Goal: Transaction & Acquisition: Subscribe to service/newsletter

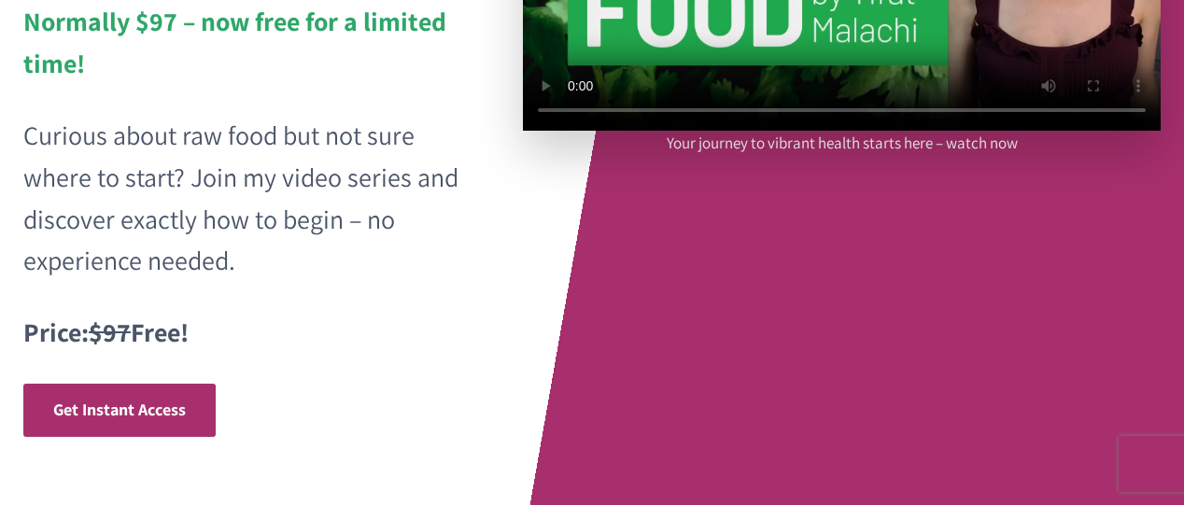
scroll to position [427, 0]
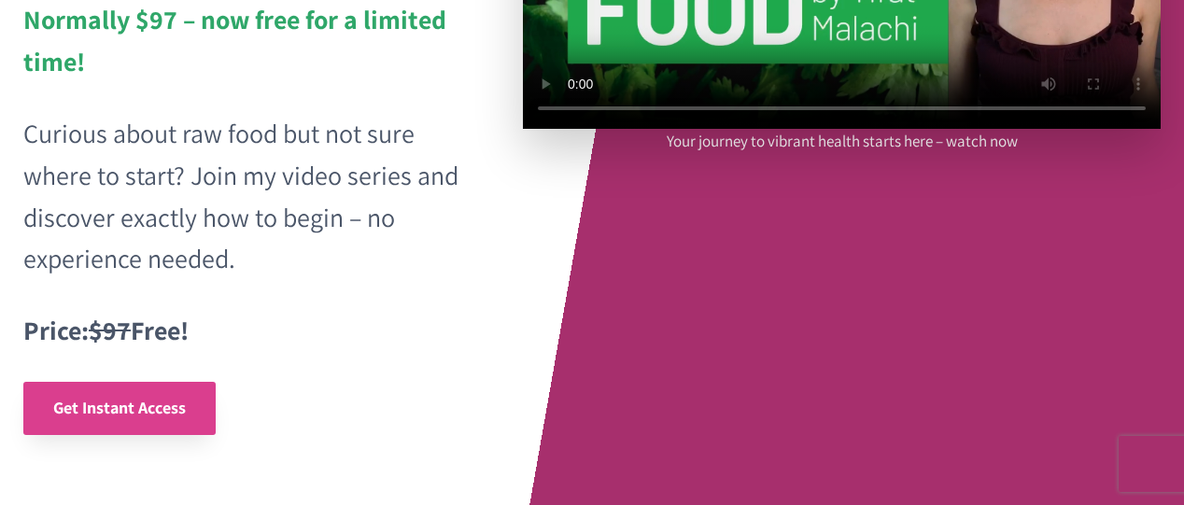
click at [98, 411] on span "Get Instant Access" at bounding box center [119, 407] width 133 height 21
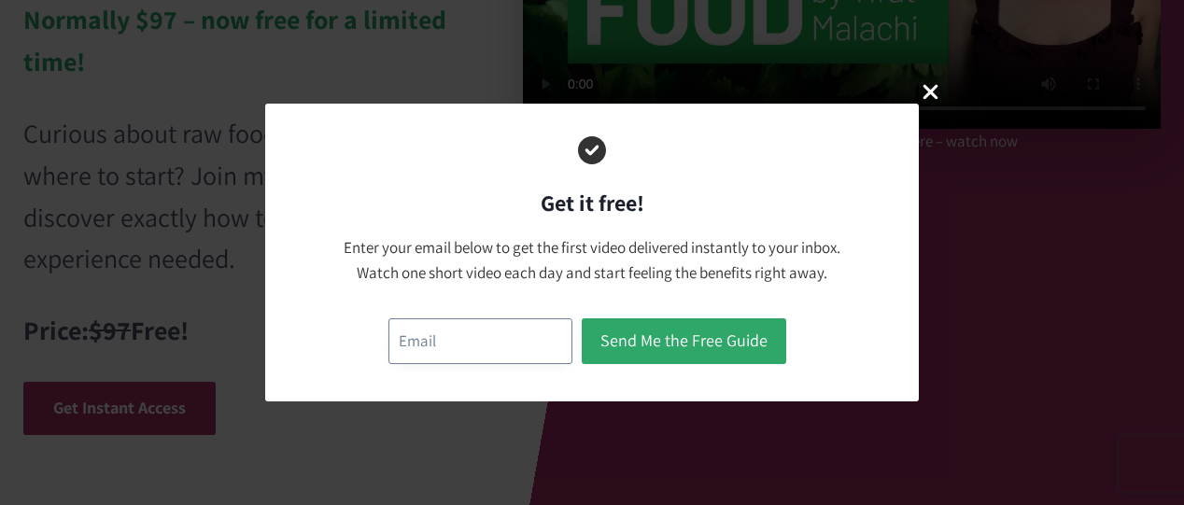
click at [419, 339] on input "email" at bounding box center [480, 341] width 184 height 46
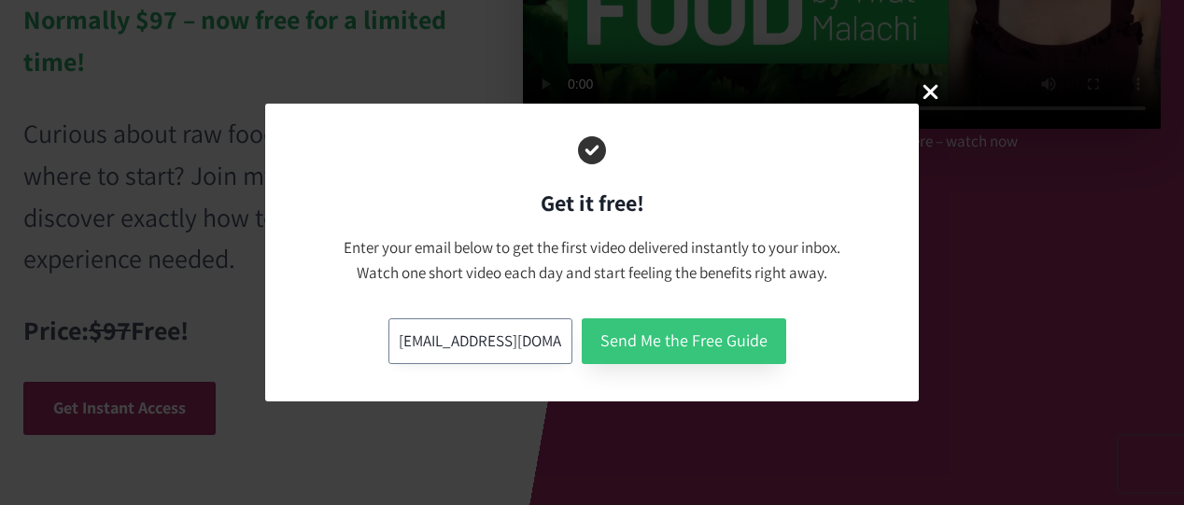
type input "[EMAIL_ADDRESS][DOMAIN_NAME]"
click at [636, 351] on button "Send Me the Free Guide" at bounding box center [684, 341] width 204 height 46
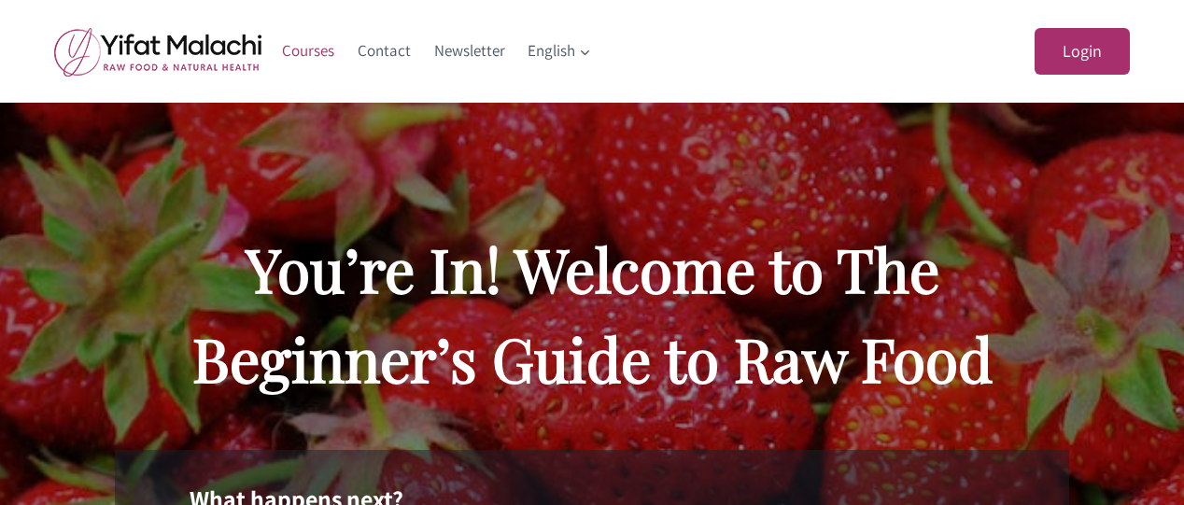
click at [297, 55] on link "Courses" at bounding box center [309, 51] width 76 height 45
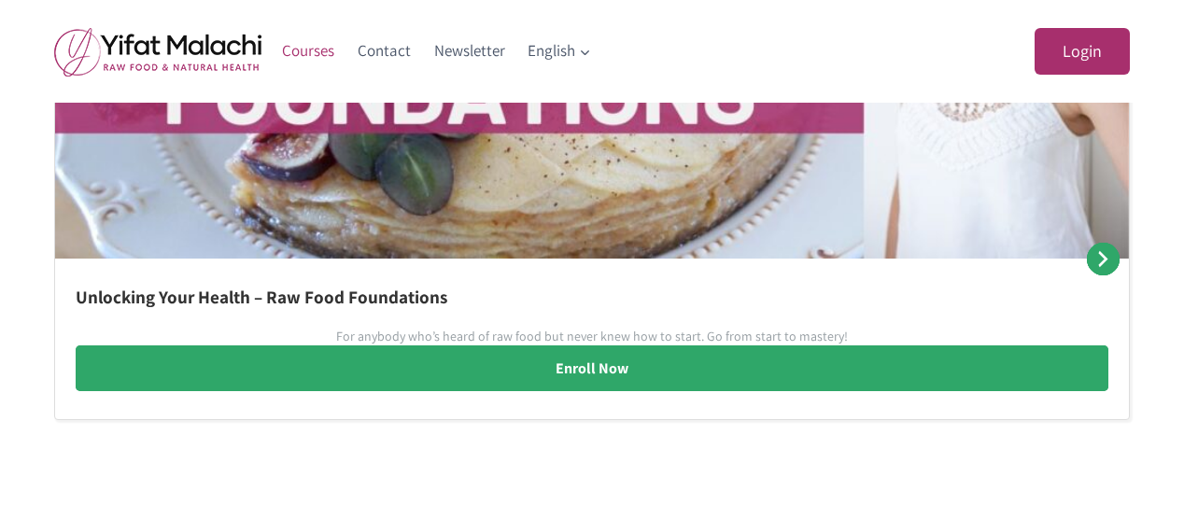
scroll to position [1348, 0]
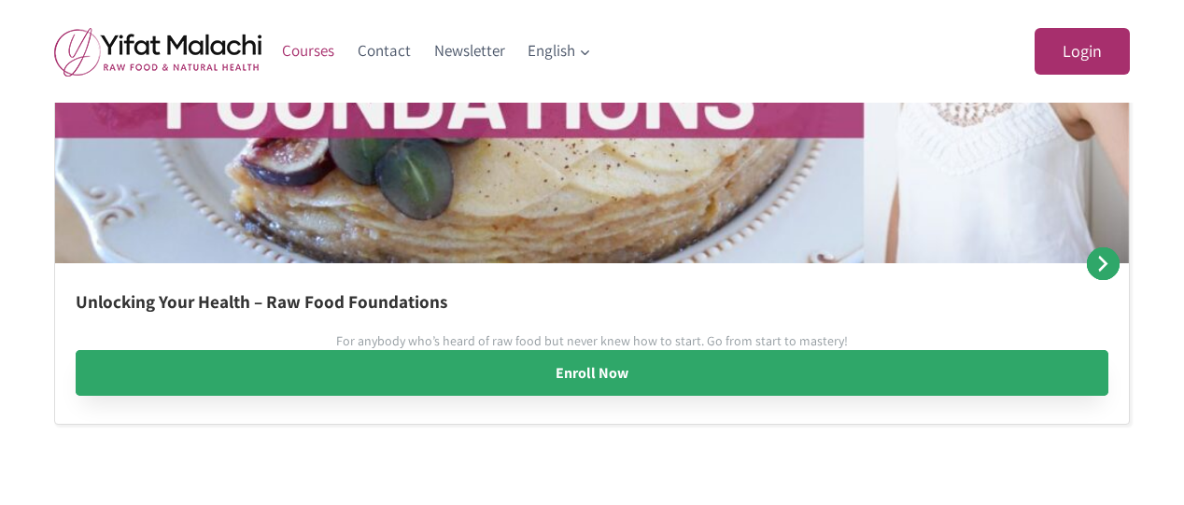
click at [520, 366] on link "Enroll Now" at bounding box center [592, 373] width 1033 height 47
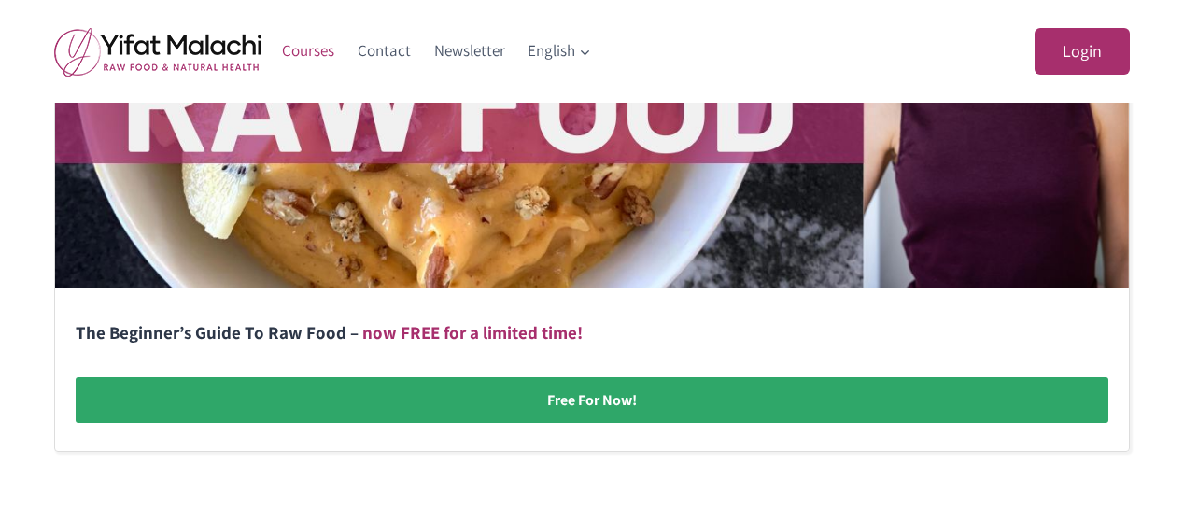
scroll to position [656, 0]
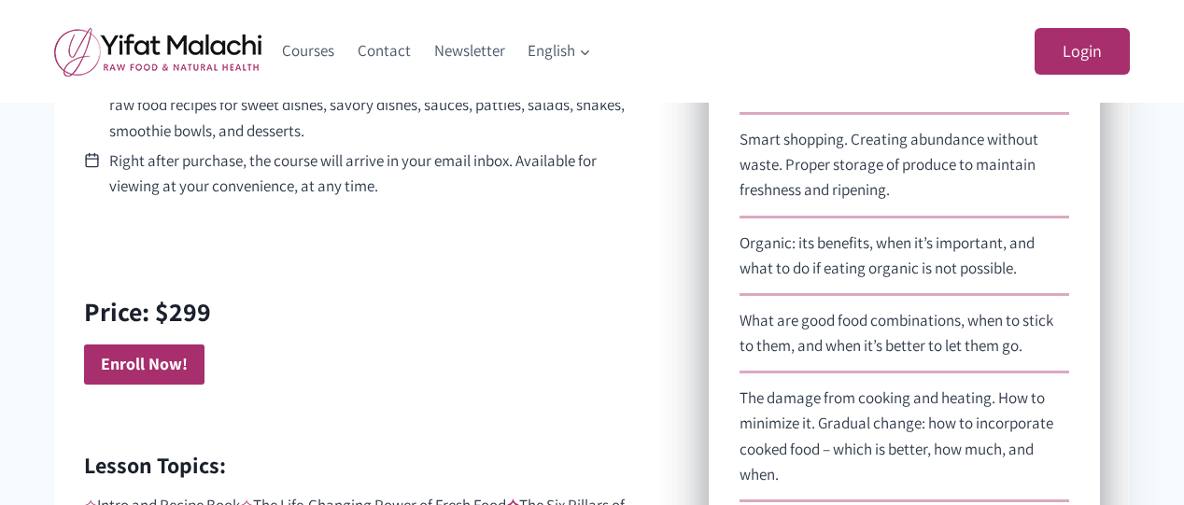
scroll to position [1130, 0]
